Goal: Task Accomplishment & Management: Complete application form

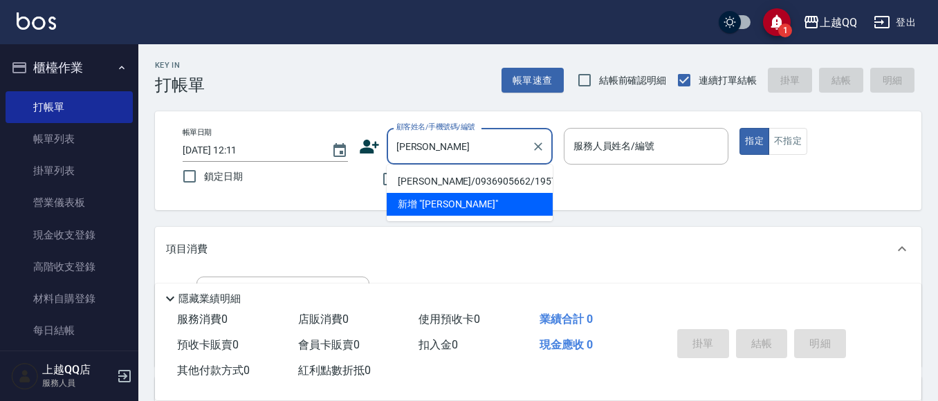
click at [416, 174] on li "[PERSON_NAME]/0936905662/1957" at bounding box center [470, 181] width 166 height 23
type input "[PERSON_NAME]/0936905662/1957"
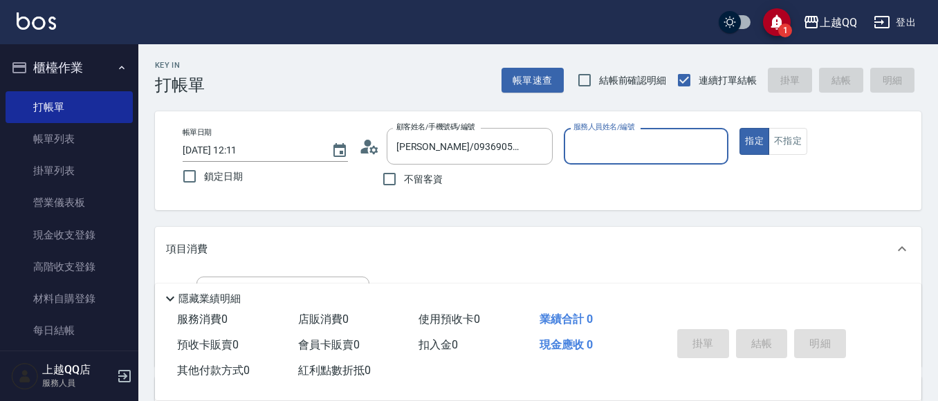
type input "佩怡-3"
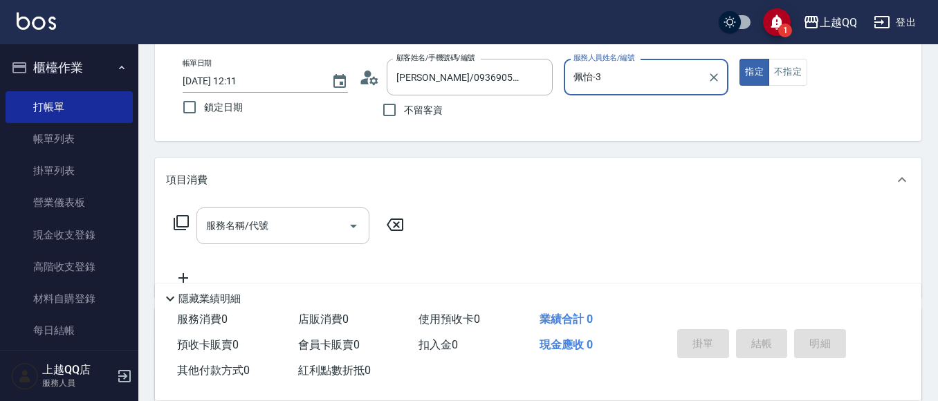
click at [239, 225] on div "服務名稱/代號 服務名稱/代號" at bounding box center [282, 225] width 173 height 37
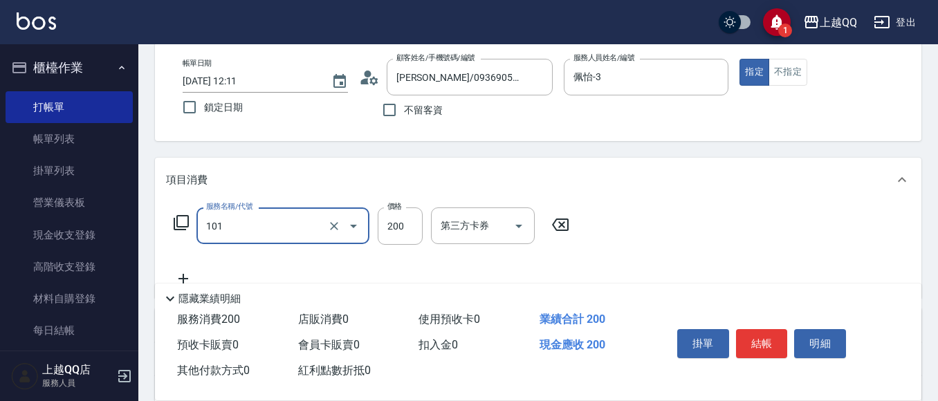
type input "洗髮(101)"
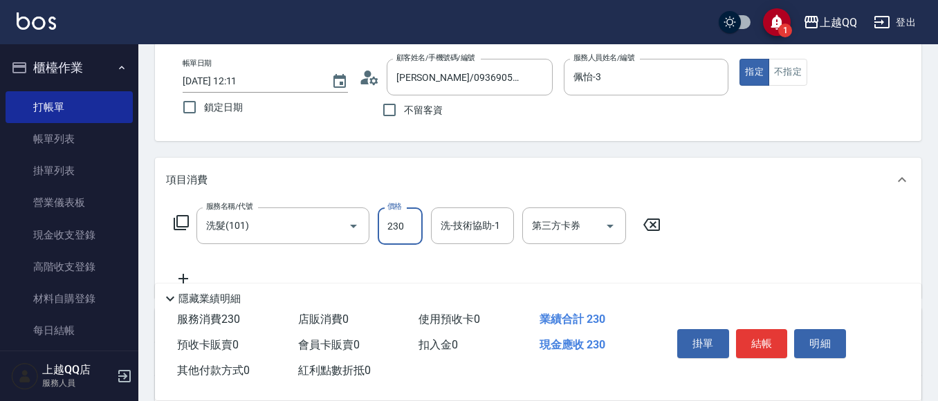
type input "230"
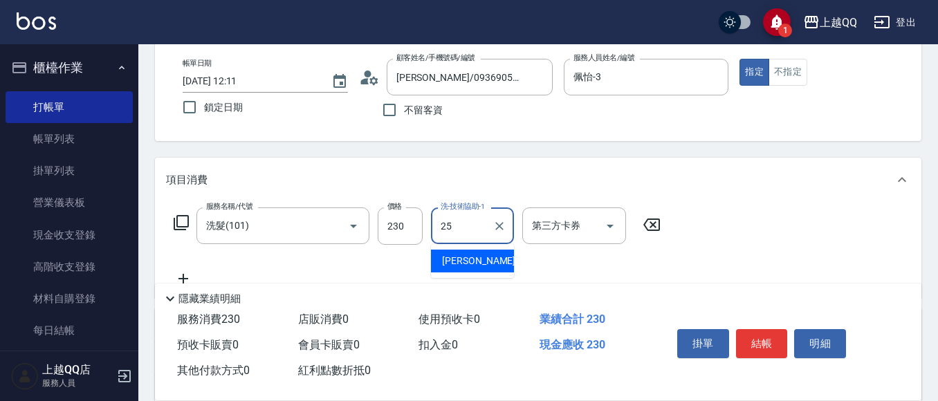
type input "[PERSON_NAME]-25"
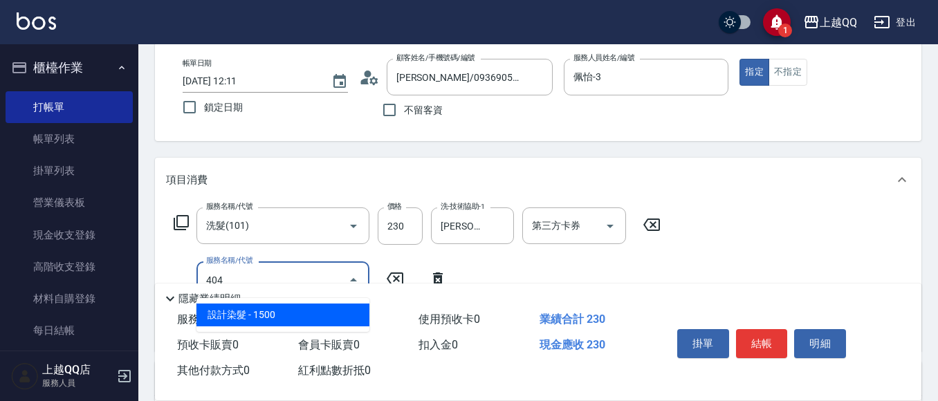
type input "設計染髮(404)"
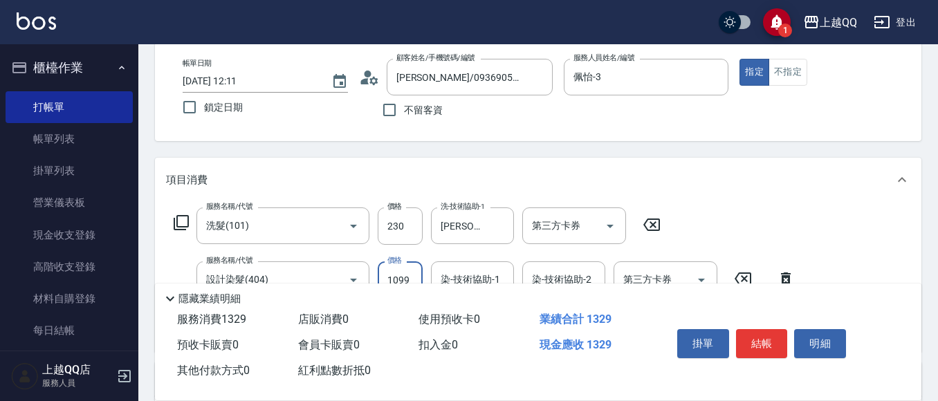
type input "1099"
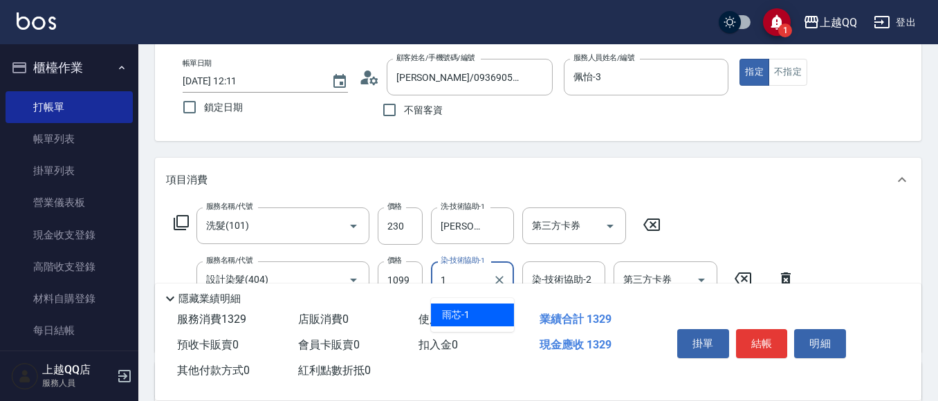
type input "雨芯-1"
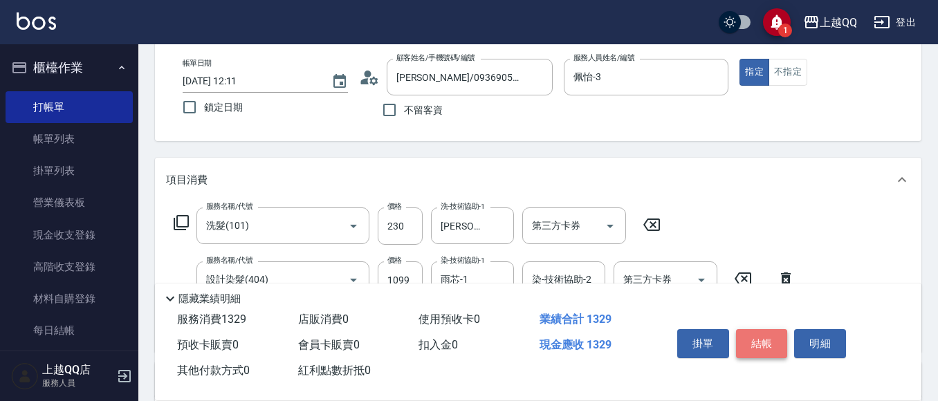
click at [759, 331] on button "結帳" at bounding box center [762, 343] width 52 height 29
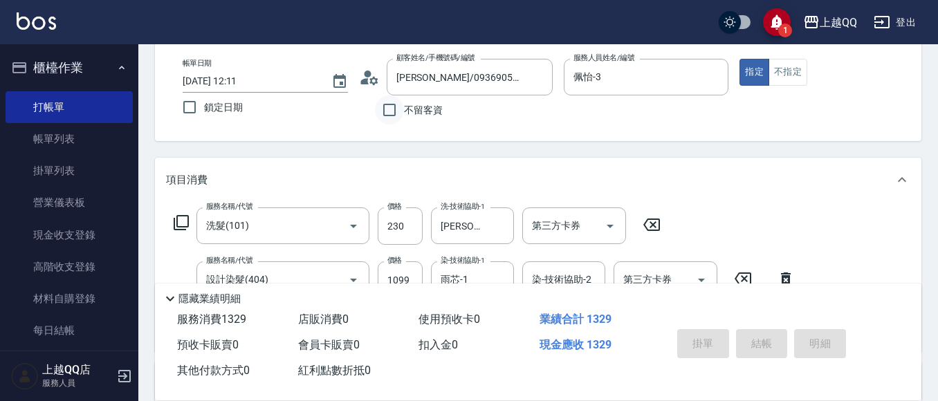
type input "[DATE] 12:45"
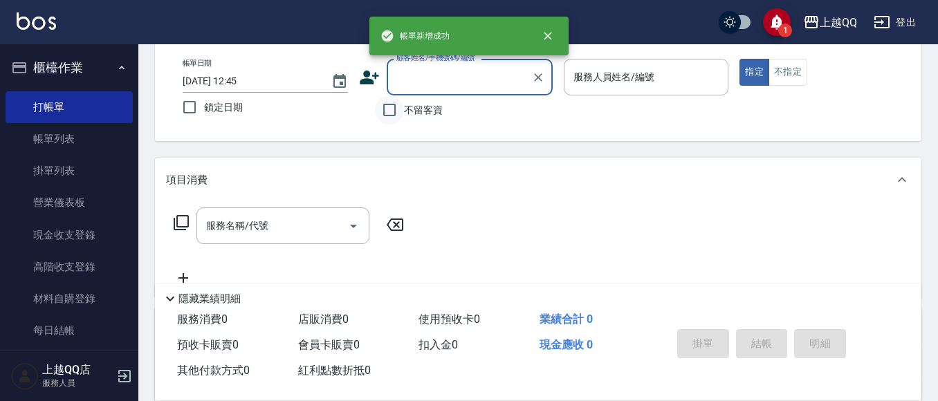
click at [389, 111] on input "不留客資" at bounding box center [389, 109] width 29 height 29
checkbox input "true"
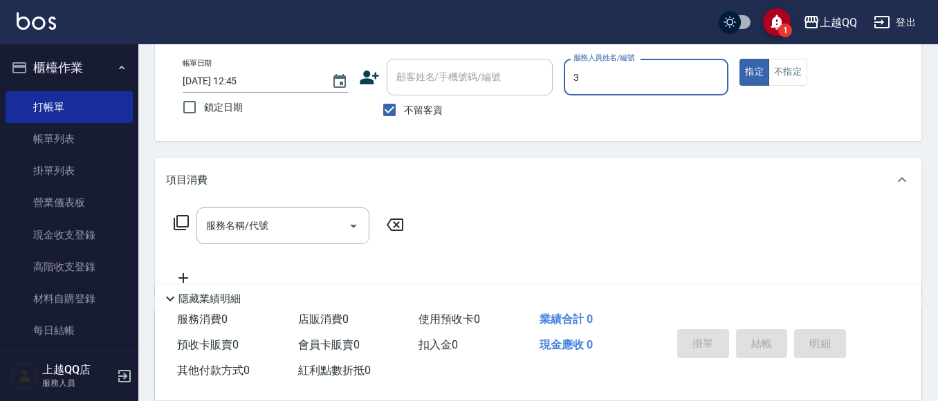
type input "佩怡-3"
type button "true"
click at [804, 56] on div "帳單日期 [DATE] 12:45 鎖定日期 顧客姓名/手機號碼/編號 顧客姓名/手機號碼/編號 不留客資 服務人員姓名/編號 [PERSON_NAME]-3…" at bounding box center [538, 91] width 766 height 99
click at [775, 68] on button "不指定" at bounding box center [787, 72] width 39 height 27
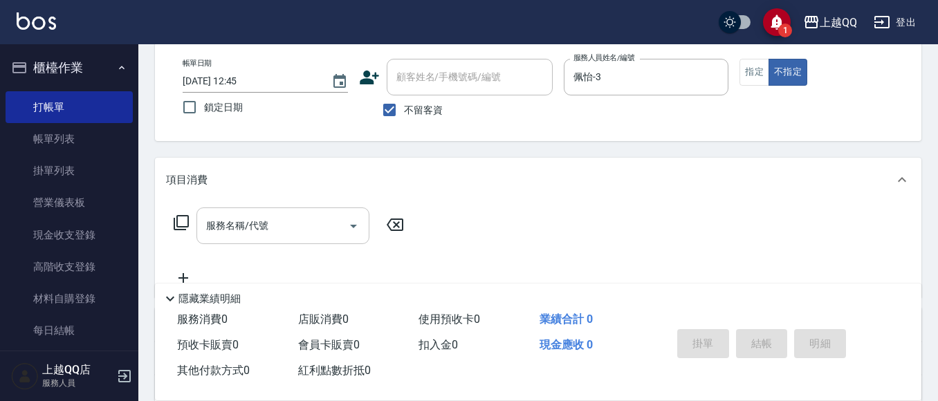
click at [266, 223] on div "服務名稱/代號 服務名稱/代號" at bounding box center [282, 225] width 173 height 37
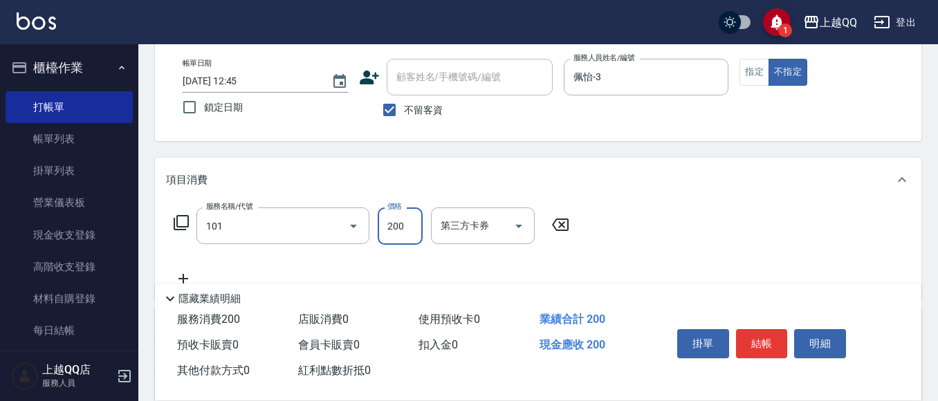
type input "洗髮(101)"
type input "230"
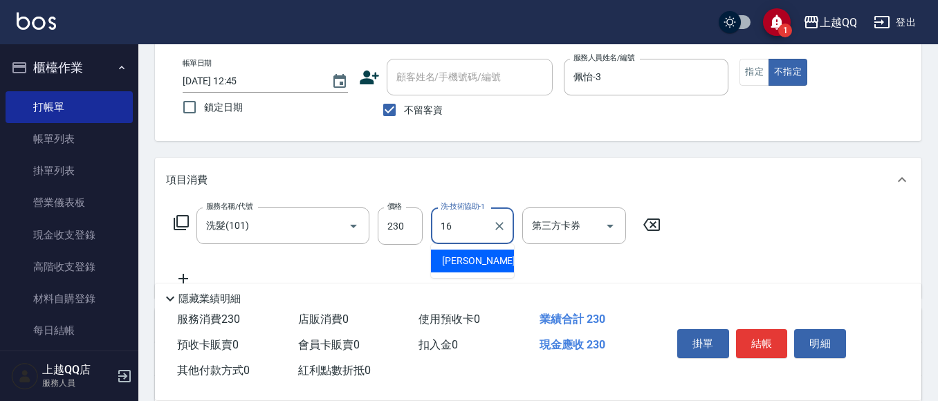
type input "[PERSON_NAME]-16"
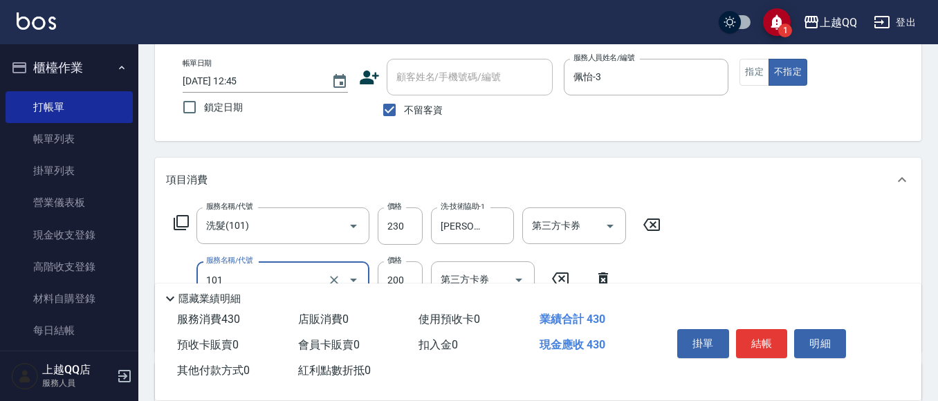
type input "洗髮(101)"
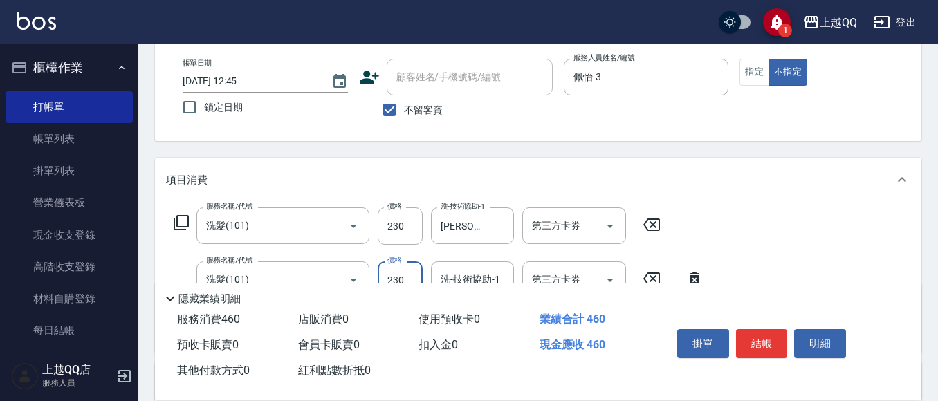
type input "230"
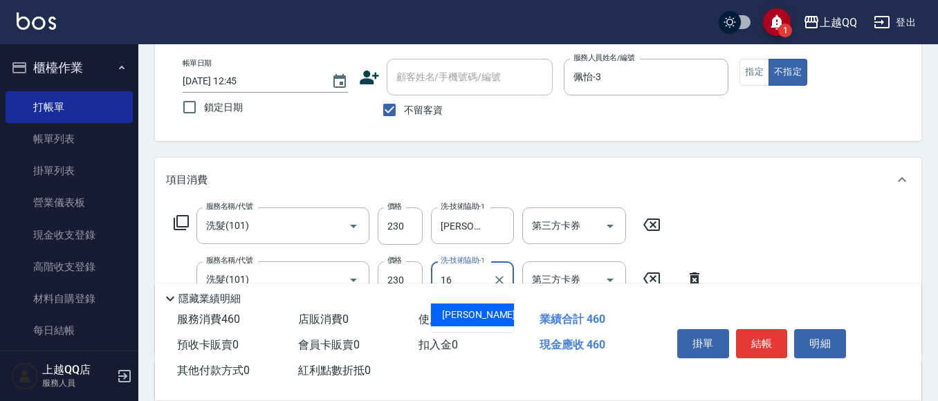
type input "[PERSON_NAME]-16"
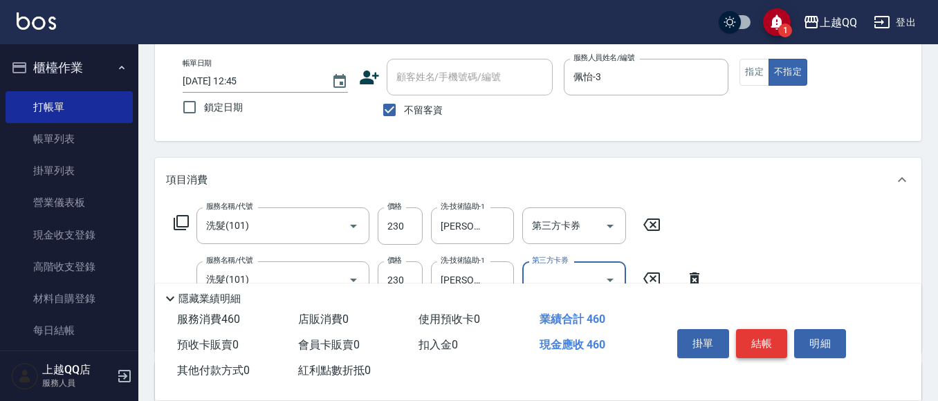
click at [775, 344] on button "結帳" at bounding box center [762, 343] width 52 height 29
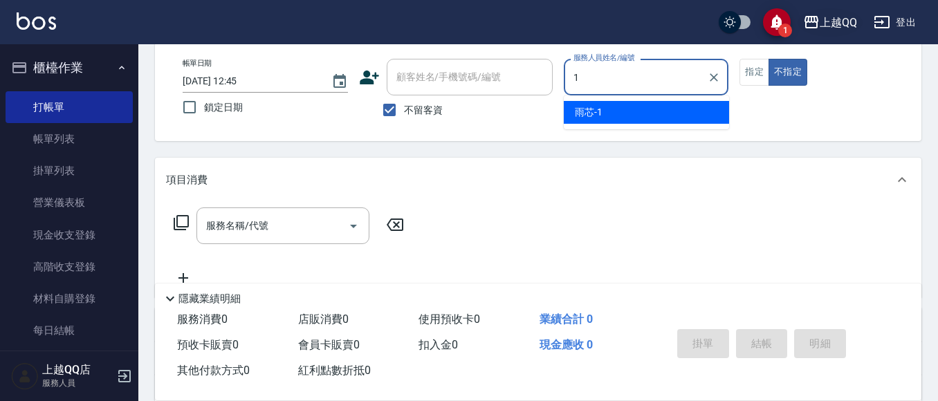
type input "1"
type button "false"
type input "雨芯-1"
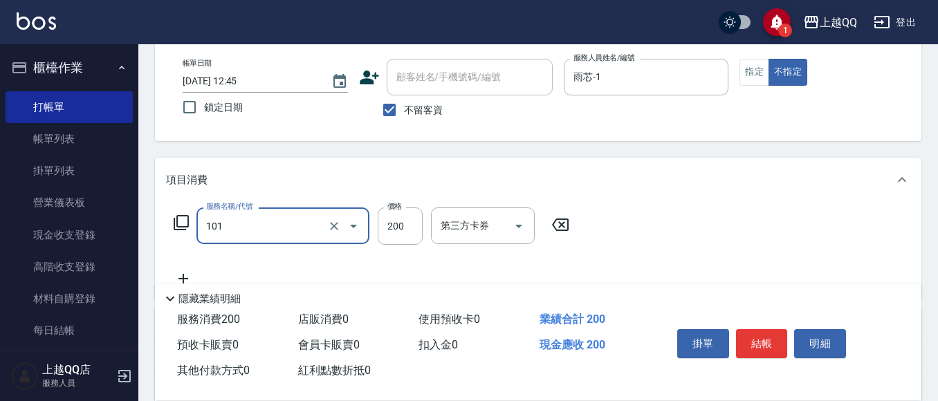
type input "洗髮(101)"
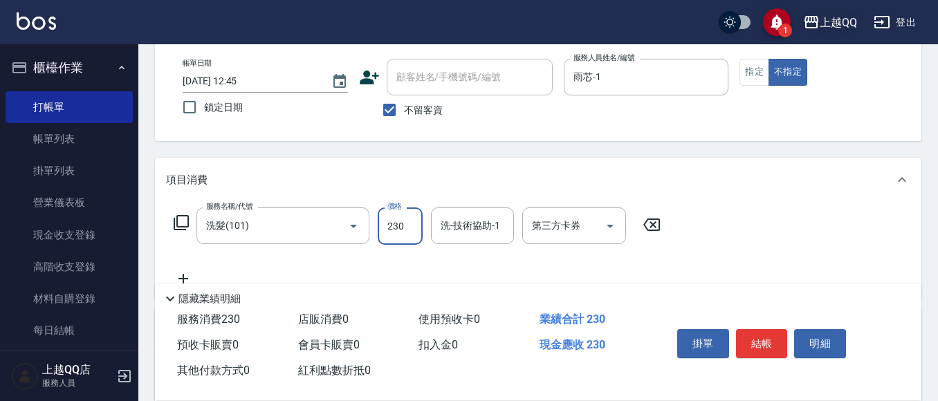
type input "230"
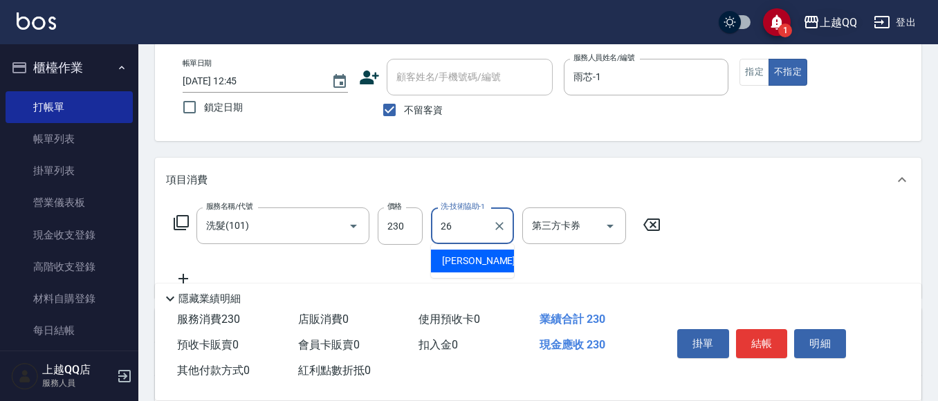
type input "[PERSON_NAME]-26"
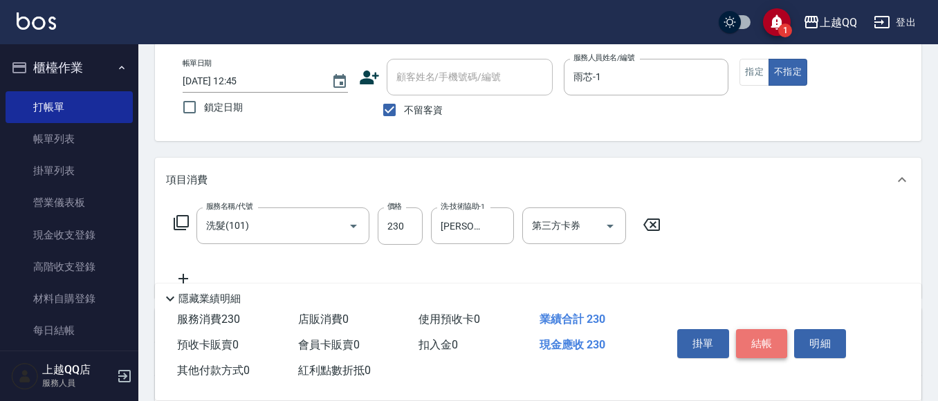
click at [763, 330] on button "結帳" at bounding box center [762, 343] width 52 height 29
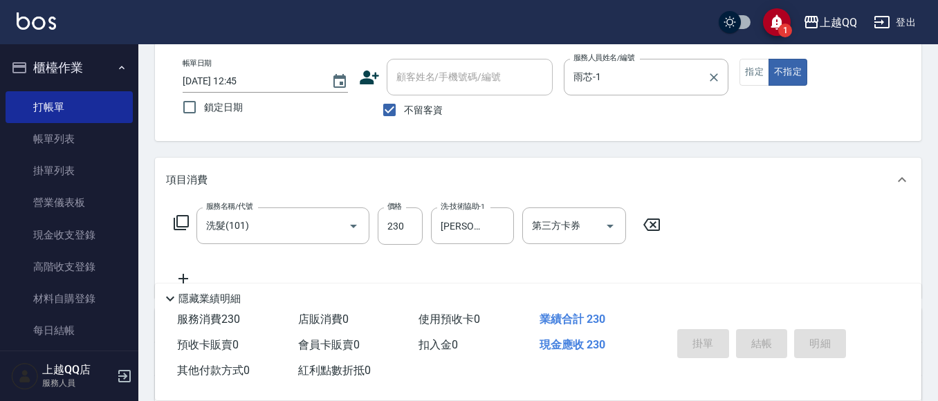
type input "[DATE] 12:58"
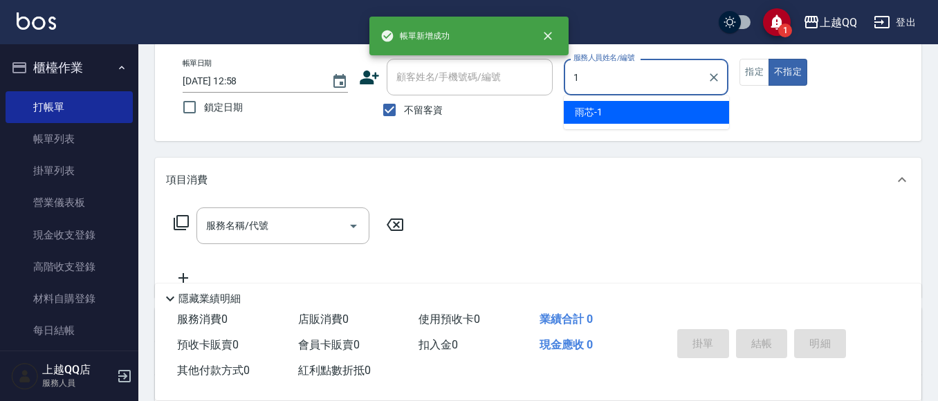
type input "雨芯-1"
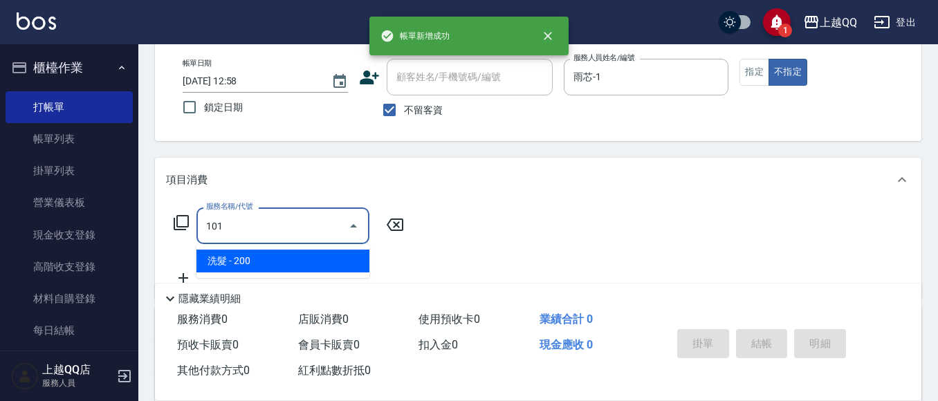
type input "洗髮(101)"
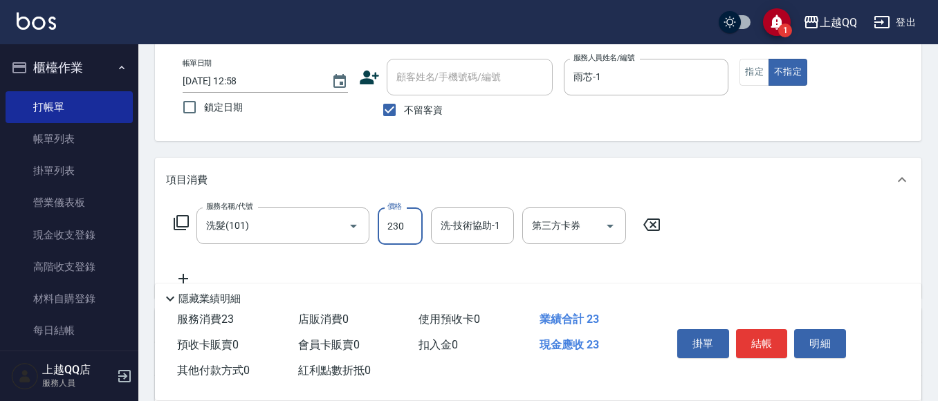
type input "230"
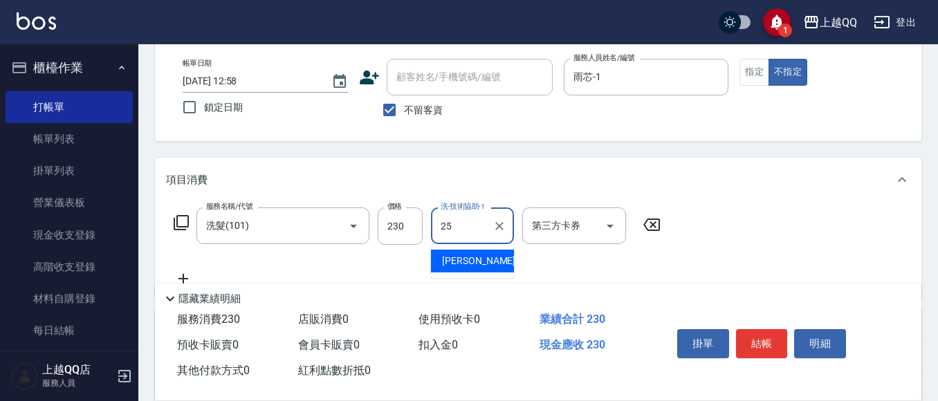
type input "[PERSON_NAME]-25"
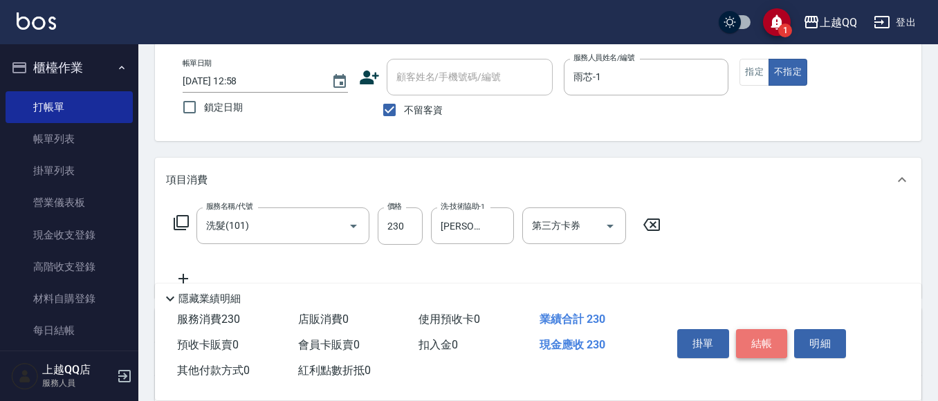
click at [769, 342] on button "結帳" at bounding box center [762, 343] width 52 height 29
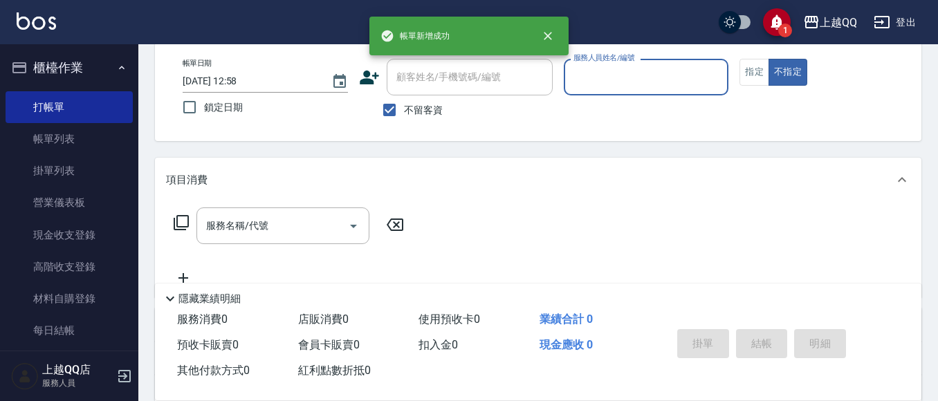
scroll to position [0, 0]
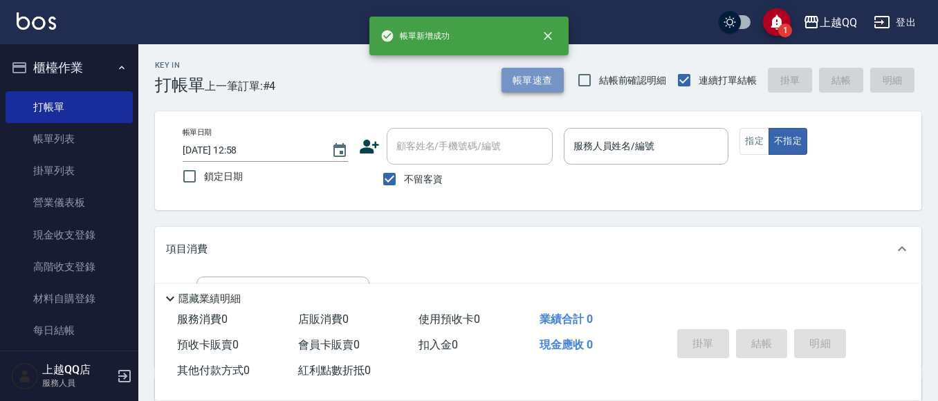
click at [546, 89] on button "帳單速查" at bounding box center [532, 81] width 62 height 26
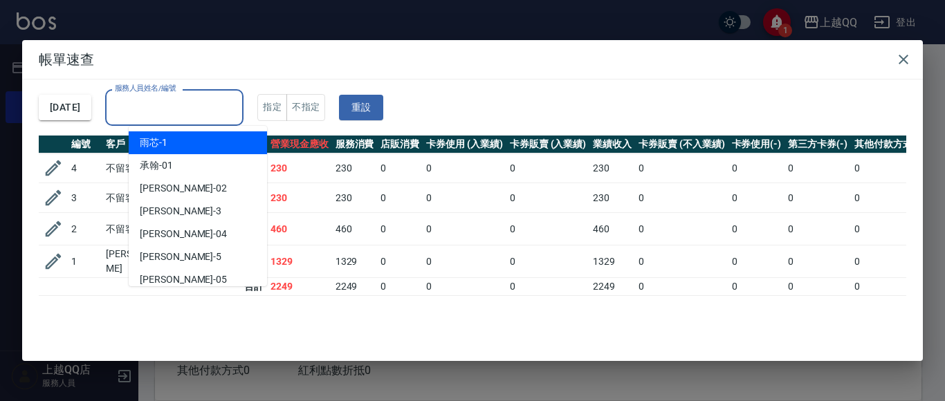
click at [237, 113] on input "服務人員姓名/編號" at bounding box center [174, 107] width 126 height 24
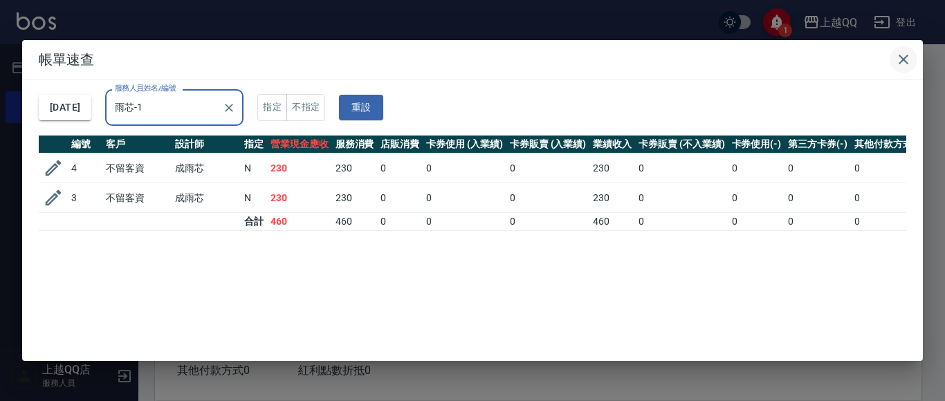
type input "雨芯-1"
click at [907, 64] on icon "button" at bounding box center [903, 60] width 10 height 10
